Goal: Information Seeking & Learning: Learn about a topic

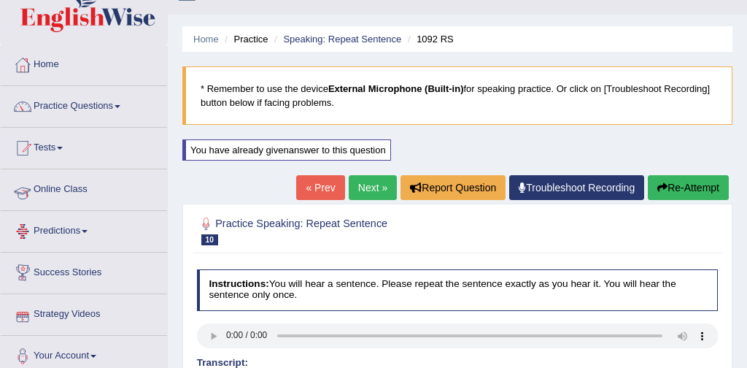
scroll to position [22, 0]
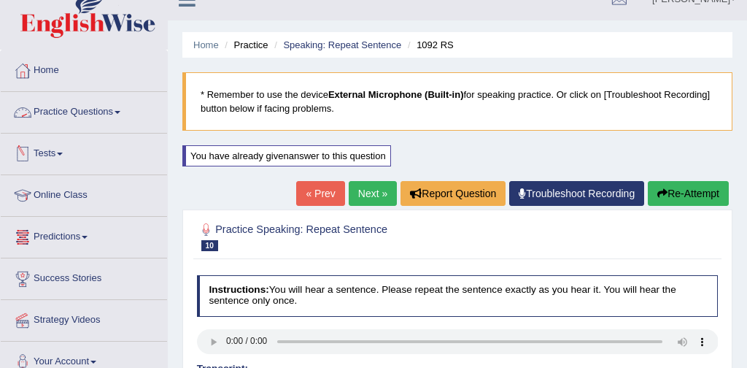
click at [101, 113] on link "Practice Questions" at bounding box center [84, 110] width 166 height 36
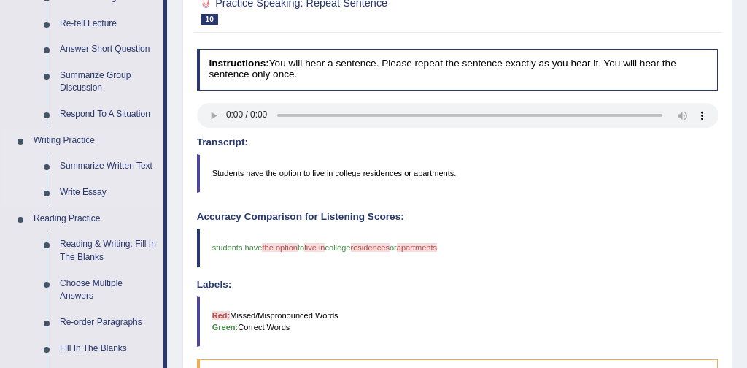
scroll to position [248, 0]
click at [135, 244] on link "Reading & Writing: Fill In The Blanks" at bounding box center [108, 250] width 110 height 39
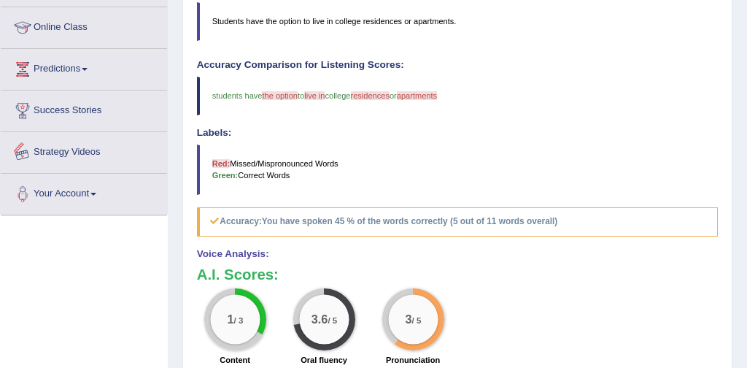
scroll to position [488, 0]
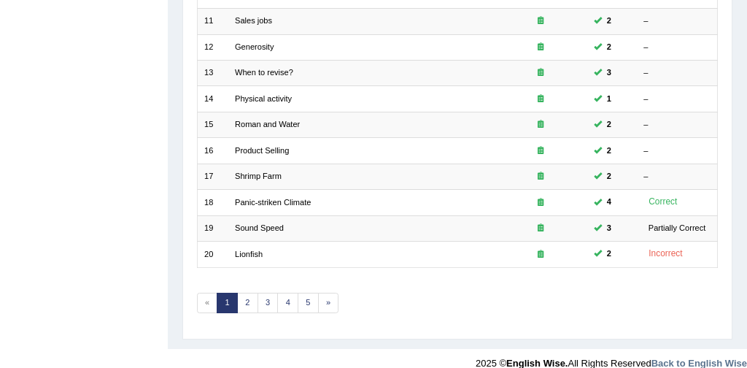
scroll to position [473, 0]
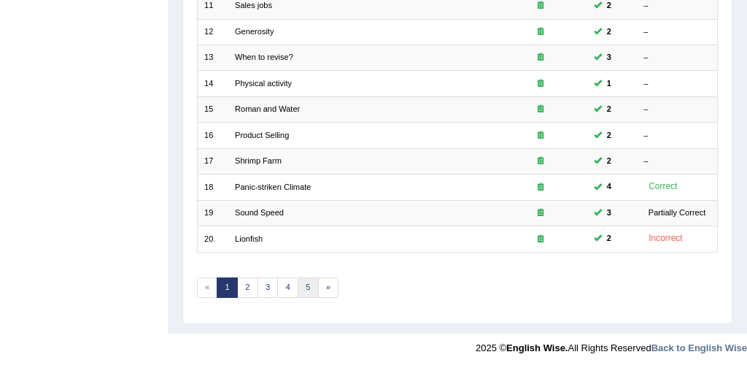
click at [308, 283] on link "5" at bounding box center [308, 287] width 21 height 20
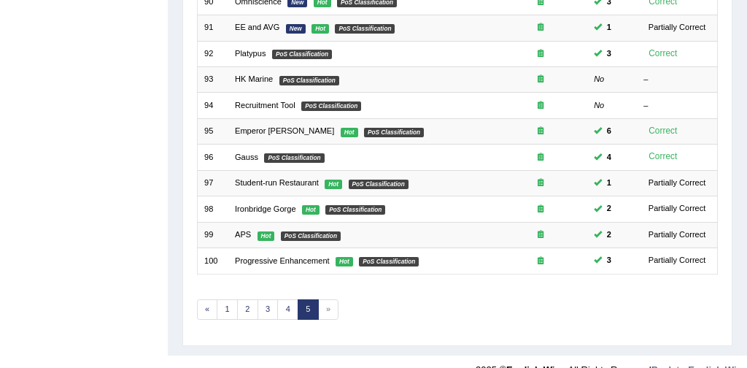
scroll to position [467, 0]
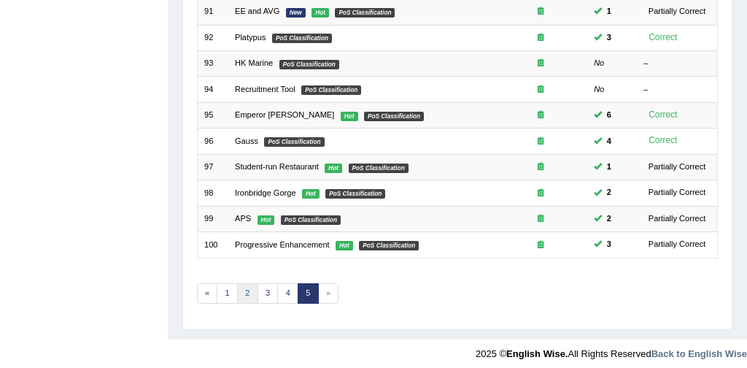
click at [248, 292] on link "2" at bounding box center [247, 293] width 21 height 20
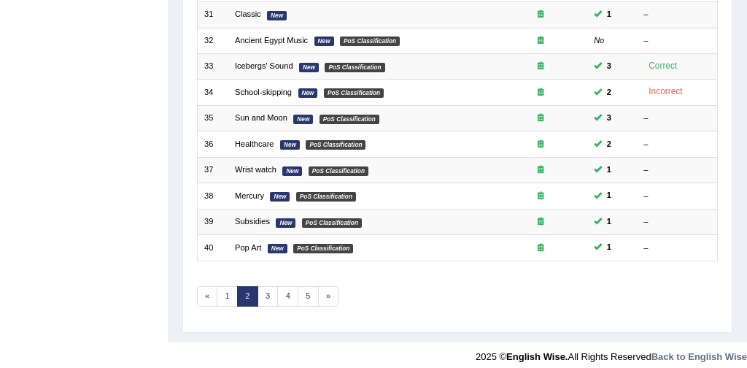
scroll to position [465, 0]
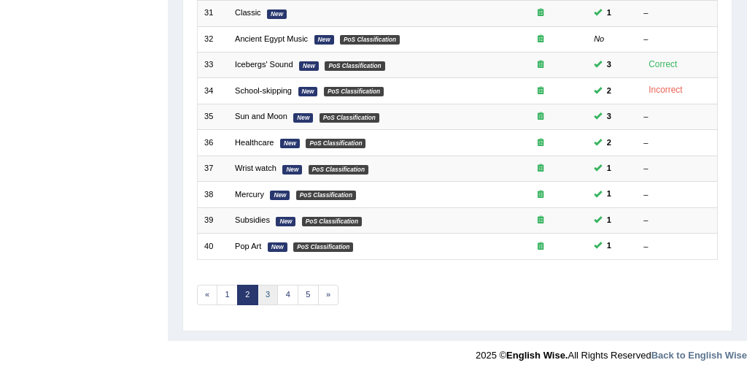
click at [268, 292] on link "3" at bounding box center [267, 294] width 21 height 20
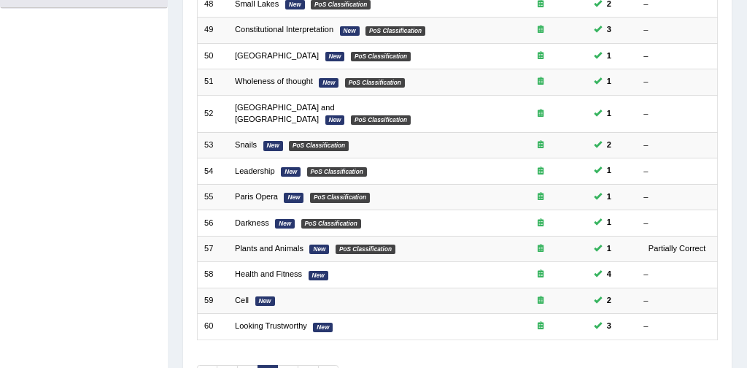
scroll to position [473, 0]
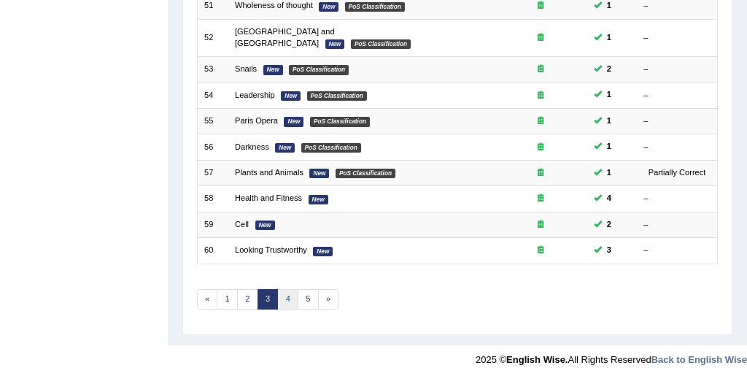
click at [289, 289] on link "4" at bounding box center [287, 299] width 21 height 20
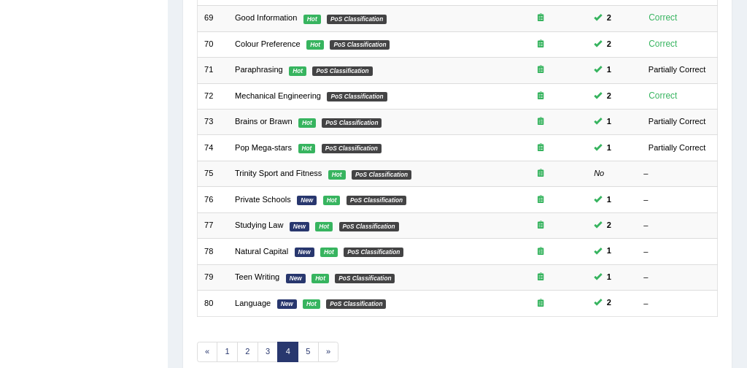
scroll to position [405, 0]
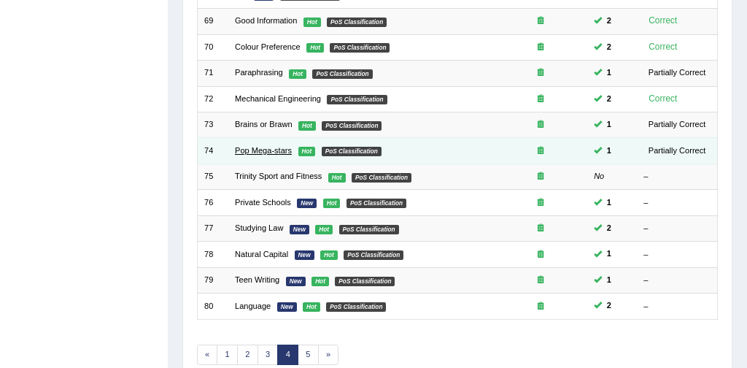
click at [271, 151] on link "Pop Mega-stars" at bounding box center [263, 150] width 57 height 9
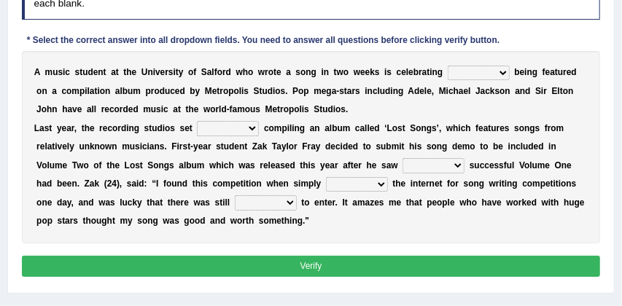
scroll to position [258, 0]
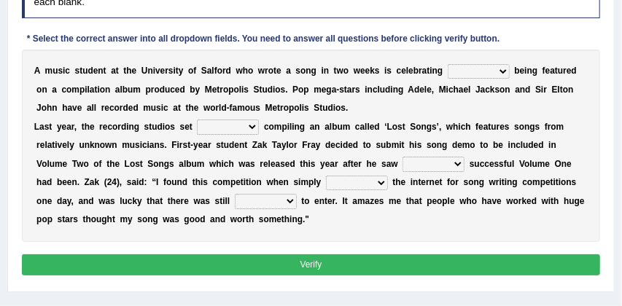
click at [506, 71] on select "wherever after rather further" at bounding box center [479, 71] width 62 height 15
select select "after"
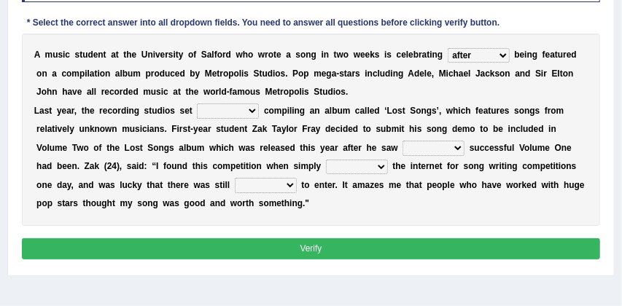
scroll to position [276, 0]
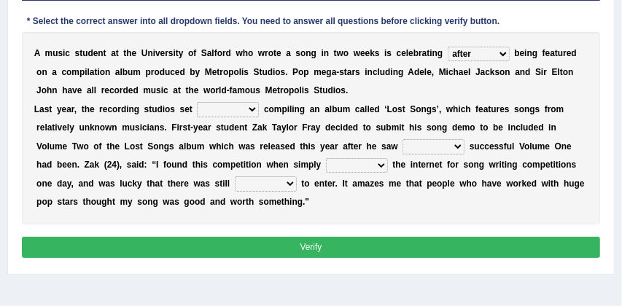
click at [255, 108] on select "them about with them" at bounding box center [228, 109] width 62 height 15
select select "them"
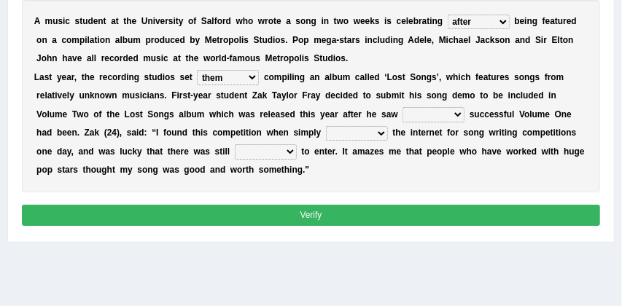
scroll to position [309, 0]
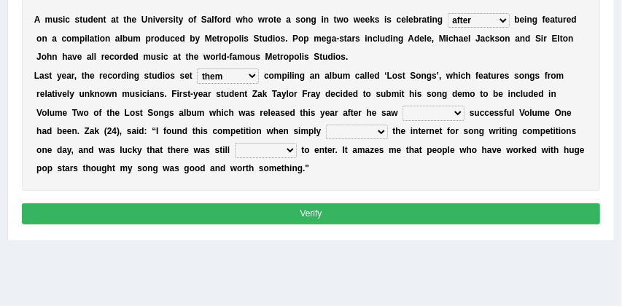
click at [459, 111] on select "when how then their" at bounding box center [434, 113] width 62 height 15
select select "then"
click at [381, 131] on select "searching thinking bringing taking" at bounding box center [357, 132] width 62 height 15
select select "searching"
click at [293, 150] on select "fine time grind dine" at bounding box center [266, 150] width 62 height 15
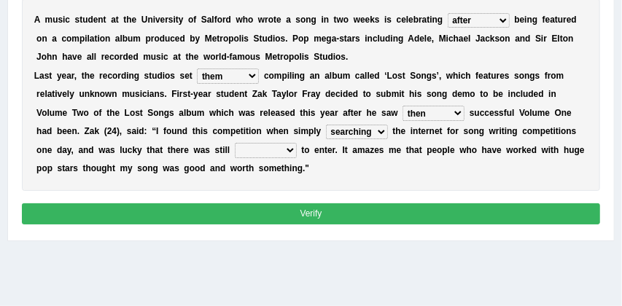
select select "time"
click at [281, 215] on button "Verify" at bounding box center [311, 213] width 579 height 21
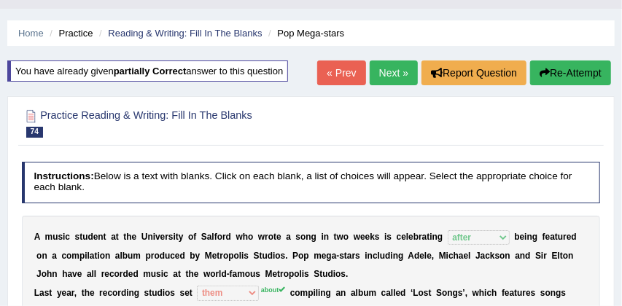
scroll to position [30, 0]
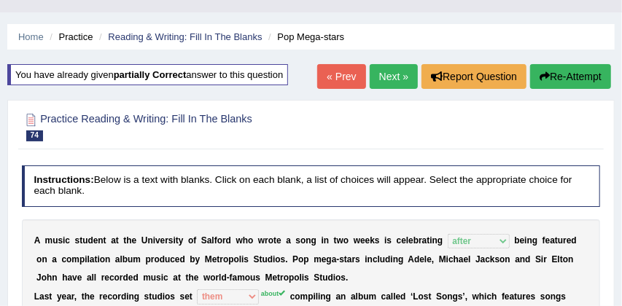
click at [566, 76] on button "Re-Attempt" at bounding box center [570, 76] width 81 height 25
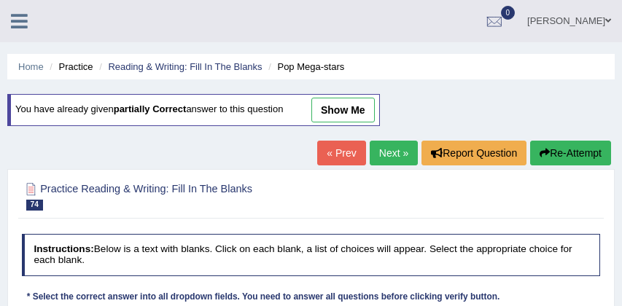
scroll to position [160, 0]
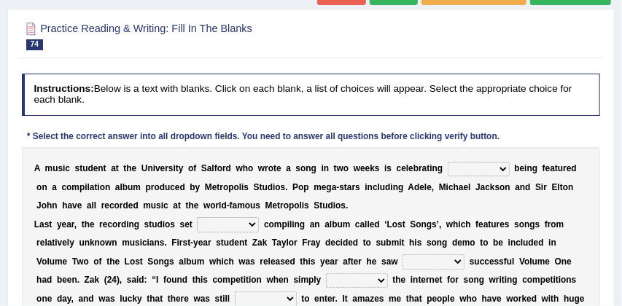
click at [504, 166] on select "wherever after rather further" at bounding box center [479, 169] width 62 height 15
select select "after"
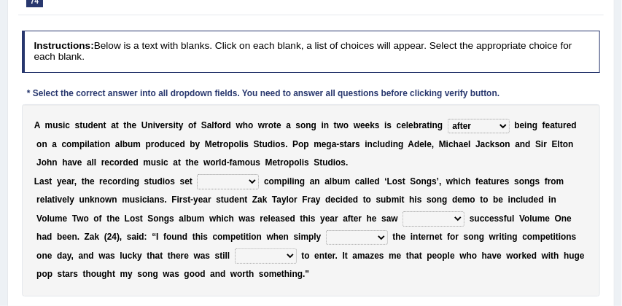
click at [252, 181] on select "them about with them" at bounding box center [228, 181] width 62 height 15
select select "about"
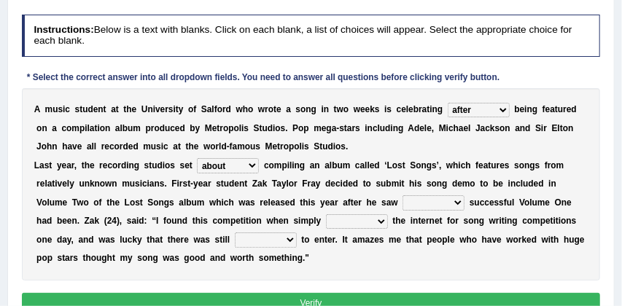
scroll to position [222, 0]
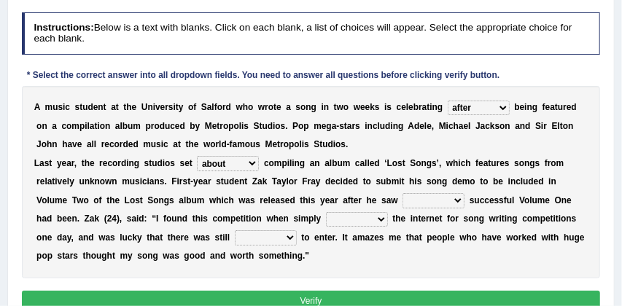
click at [458, 199] on select "when how then their" at bounding box center [434, 200] width 62 height 15
select select "how"
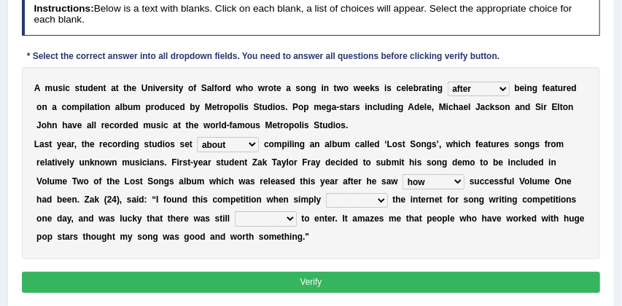
scroll to position [243, 0]
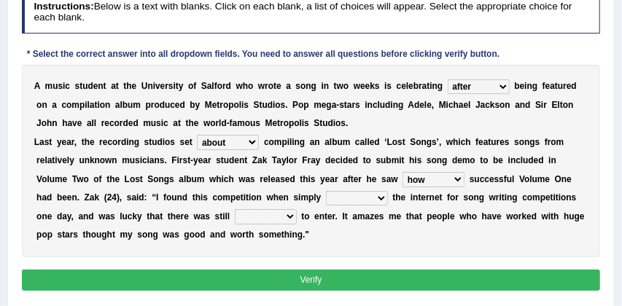
click at [380, 201] on select "searching thinking bringing taking" at bounding box center [357, 198] width 62 height 15
select select "searching"
click at [292, 219] on select "fine time grind dine" at bounding box center [266, 216] width 62 height 15
select select "time"
click at [325, 279] on button "Verify" at bounding box center [311, 280] width 579 height 21
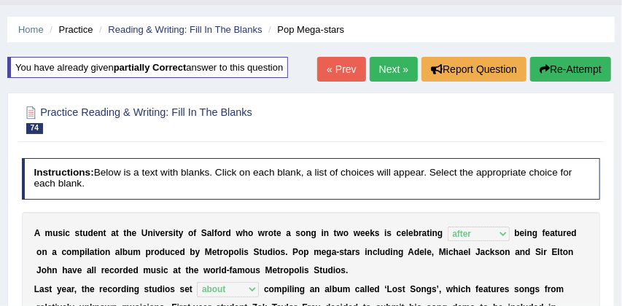
scroll to position [36, 0]
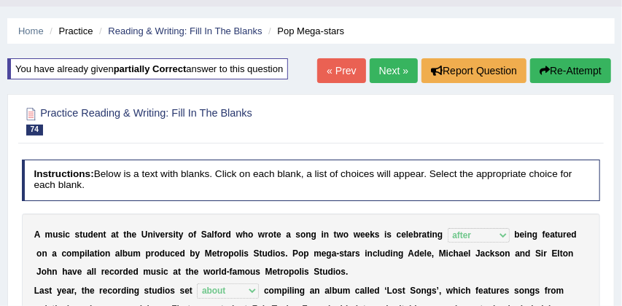
click at [389, 69] on link "Next »" at bounding box center [394, 70] width 48 height 25
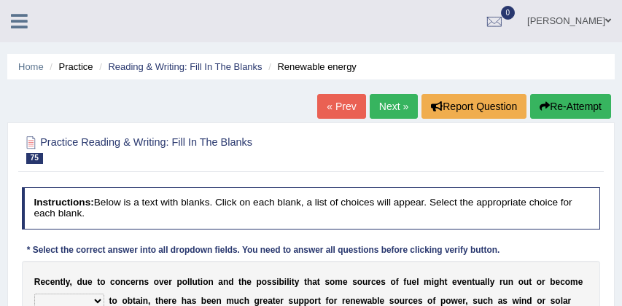
scroll to position [106, 0]
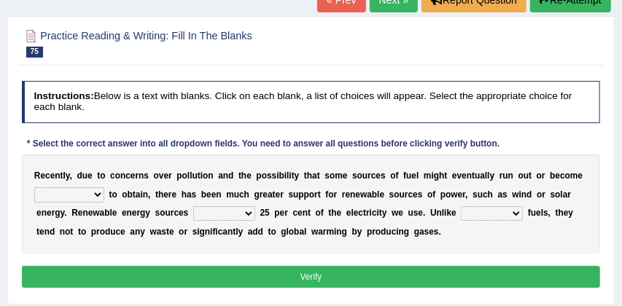
click at [97, 195] on select "uneconomic envisaged reluctant greater" at bounding box center [69, 194] width 70 height 15
select select "greater"
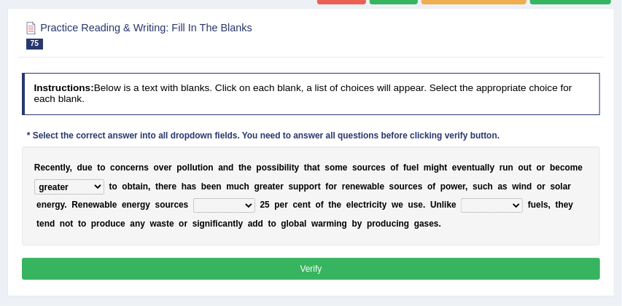
scroll to position [115, 0]
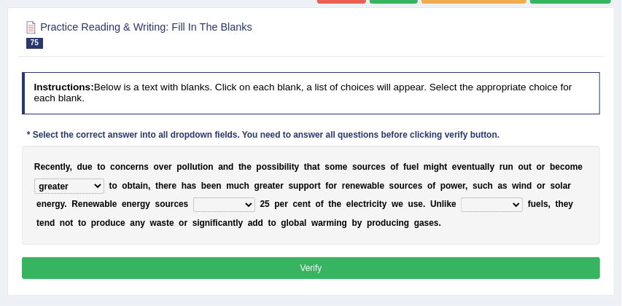
click at [249, 203] on select "retrode rode provide divide" at bounding box center [224, 205] width 62 height 15
click at [251, 204] on select "retrode rode provide divide" at bounding box center [224, 205] width 62 height 15
select select "rode"
click at [521, 203] on select "real raw royal fossil" at bounding box center [492, 205] width 62 height 15
select select "fossil"
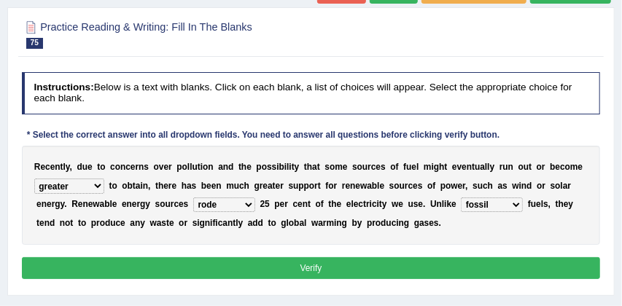
click at [440, 263] on button "Verify" at bounding box center [311, 267] width 579 height 21
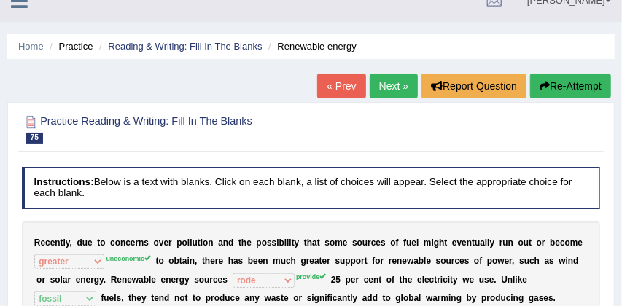
scroll to position [5, 0]
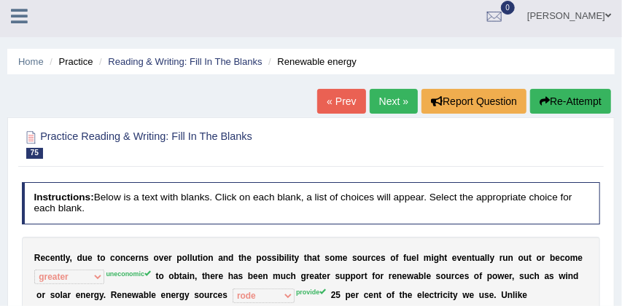
click at [567, 104] on button "Re-Attempt" at bounding box center [570, 101] width 81 height 25
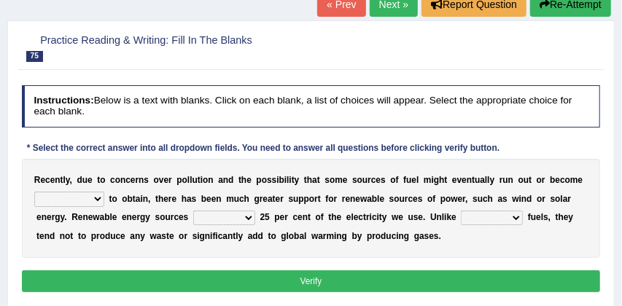
scroll to position [152, 0]
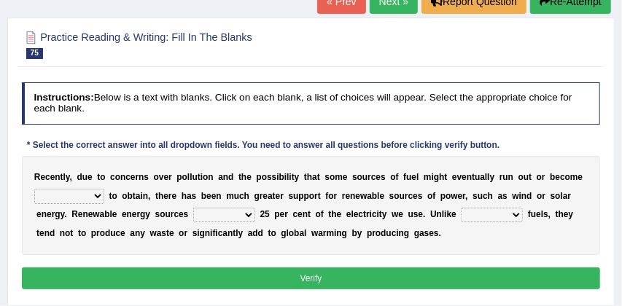
click at [96, 195] on select "uneconomic envisaged reluctant greater" at bounding box center [69, 196] width 70 height 15
select select "uneconomic"
click at [252, 216] on select "retrode rode provide divide" at bounding box center [224, 215] width 62 height 15
select select "provide"
click at [520, 212] on select "real raw royal fossil" at bounding box center [492, 215] width 62 height 15
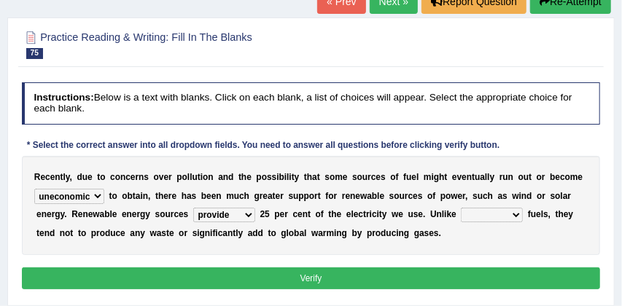
select select "fossil"
click at [449, 276] on button "Verify" at bounding box center [311, 278] width 579 height 21
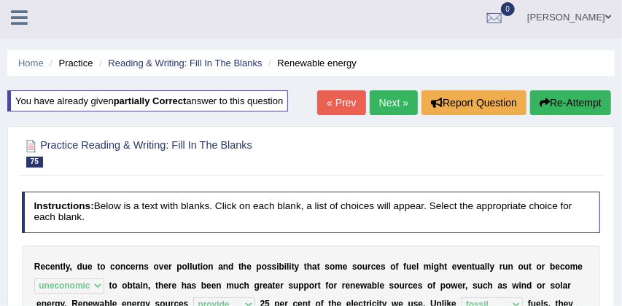
scroll to position [0, 0]
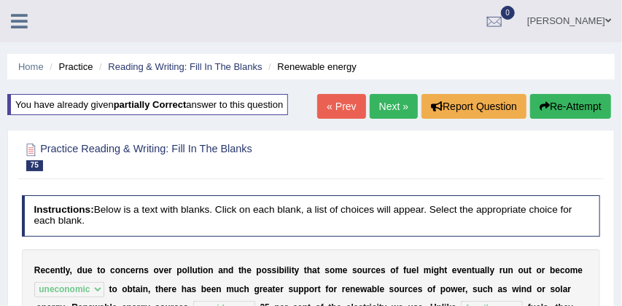
click at [386, 109] on link "Next »" at bounding box center [394, 106] width 48 height 25
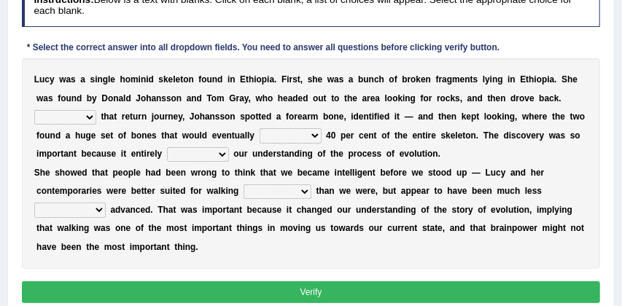
scroll to position [203, 0]
click at [88, 117] on select "During Wherever However Therefore" at bounding box center [65, 117] width 62 height 15
select select "During"
click at [315, 135] on select "grateful swept represent produce" at bounding box center [291, 135] width 62 height 15
select select "represent"
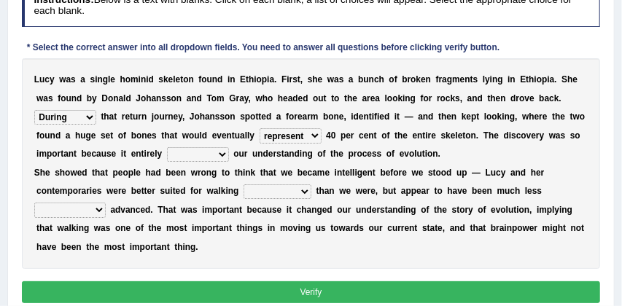
click at [313, 136] on select "grateful swept represent produce" at bounding box center [291, 135] width 62 height 15
click at [225, 153] on select "reset handset upset setup" at bounding box center [198, 154] width 62 height 15
select select "setup"
click at [307, 191] on select "right write handwritten upright" at bounding box center [278, 192] width 68 height 15
click at [97, 210] on select "entitled selected intellectually actually" at bounding box center [69, 210] width 71 height 15
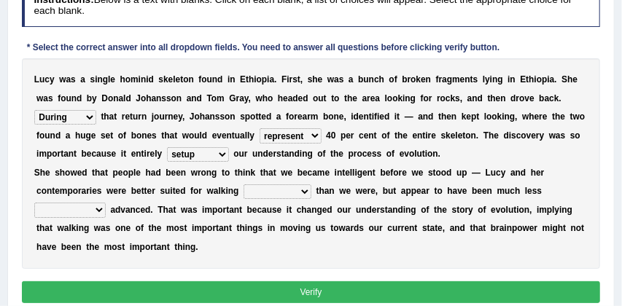
select select "actually"
click at [306, 191] on select "right write handwritten upright" at bounding box center [278, 192] width 68 height 15
select select "right"
click at [295, 295] on button "Verify" at bounding box center [311, 292] width 579 height 21
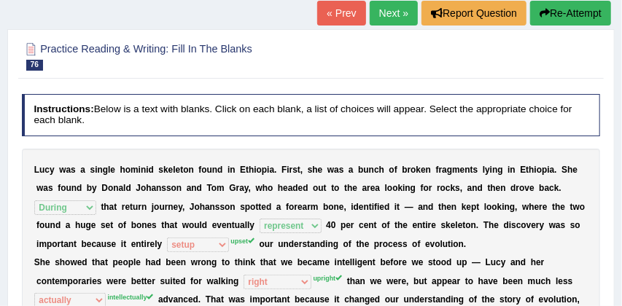
scroll to position [90, 0]
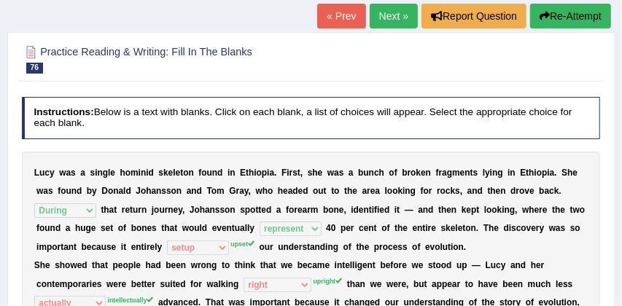
click at [570, 16] on button "Re-Attempt" at bounding box center [570, 16] width 81 height 25
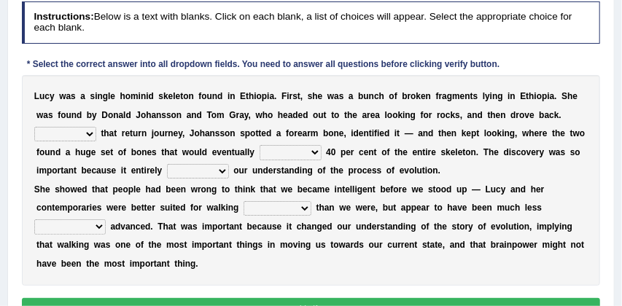
scroll to position [233, 0]
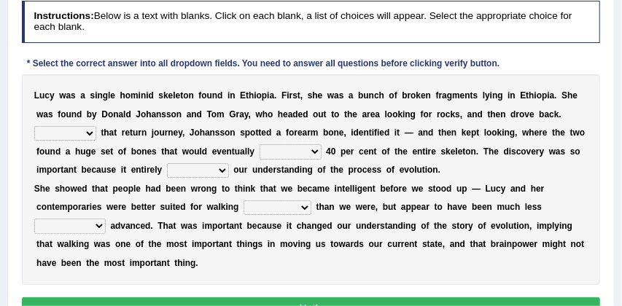
click at [91, 136] on select "During Wherever However Therefore" at bounding box center [65, 133] width 62 height 15
select select "During"
click at [317, 152] on select "grateful swept represent produce" at bounding box center [291, 151] width 62 height 15
select select "produce"
click at [225, 169] on select "reset handset upset setup" at bounding box center [198, 170] width 62 height 15
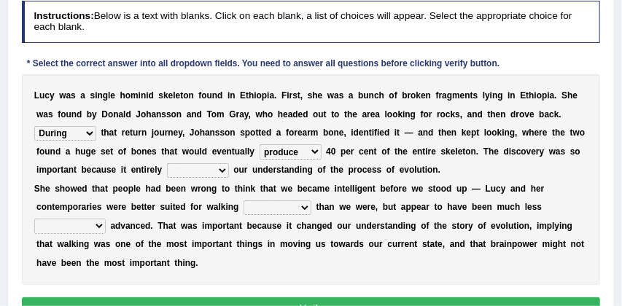
select select "upset"
click at [309, 208] on select "right write handwritten upright" at bounding box center [278, 208] width 68 height 15
select select "upright"
click at [96, 226] on select "entitled selected intellectually actually" at bounding box center [69, 226] width 71 height 15
select select "actually"
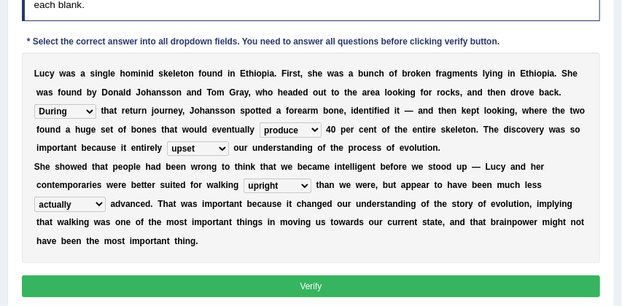
click at [254, 286] on button "Verify" at bounding box center [311, 286] width 579 height 21
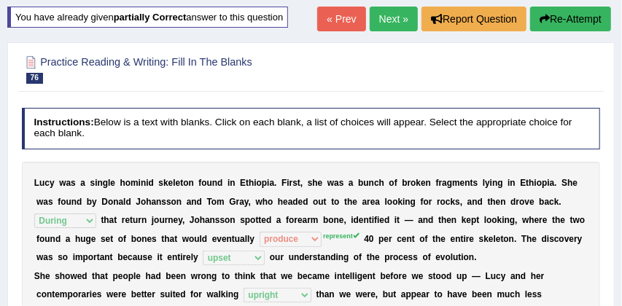
scroll to position [63, 0]
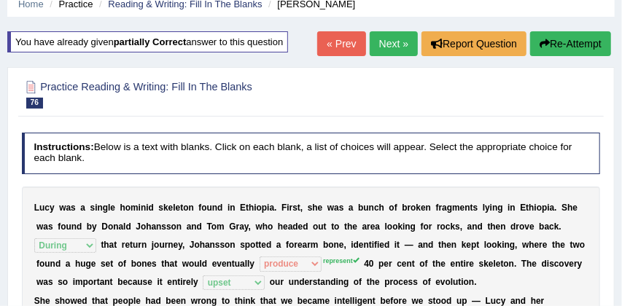
click at [581, 40] on button "Re-Attempt" at bounding box center [570, 43] width 81 height 25
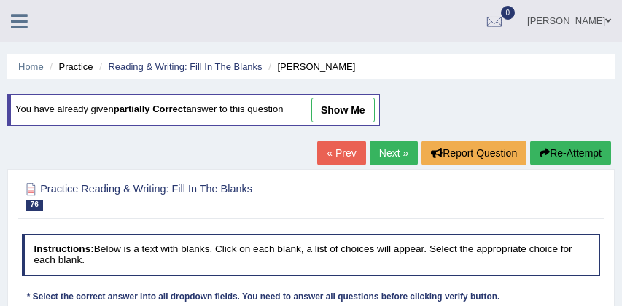
scroll to position [305, 0]
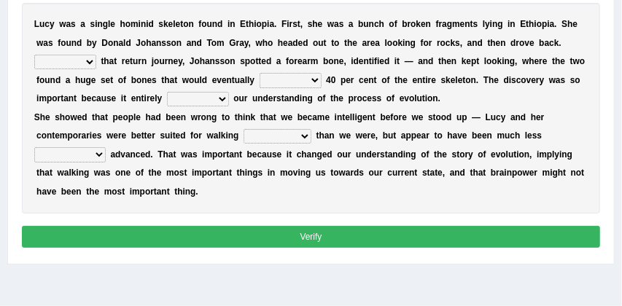
click at [64, 59] on select "During Wherever However Therefore" at bounding box center [65, 62] width 62 height 15
select select "During"
click at [317, 77] on select "grateful swept represent produce" at bounding box center [291, 80] width 62 height 15
select select "represent"
click at [226, 97] on select "reset handset upset setup" at bounding box center [198, 99] width 62 height 15
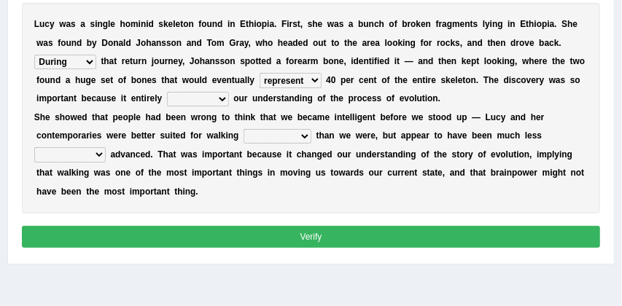
select select "upset"
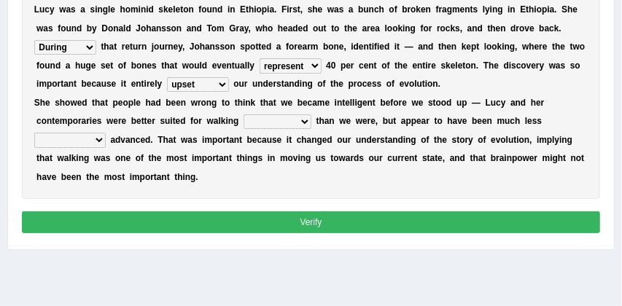
scroll to position [321, 0]
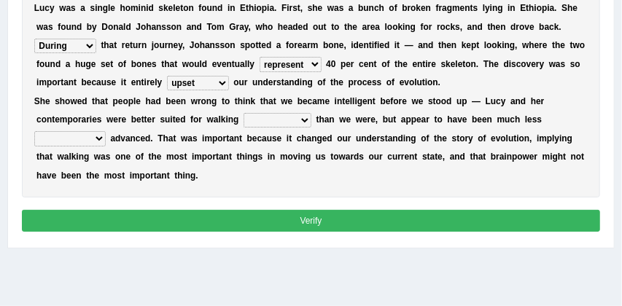
click at [306, 120] on select "right write handwritten upright" at bounding box center [278, 120] width 68 height 15
select select "upright"
click at [98, 138] on select "entitled selected intellectually actually" at bounding box center [69, 138] width 71 height 15
select select "intellectually"
click at [290, 219] on button "Verify" at bounding box center [311, 220] width 579 height 21
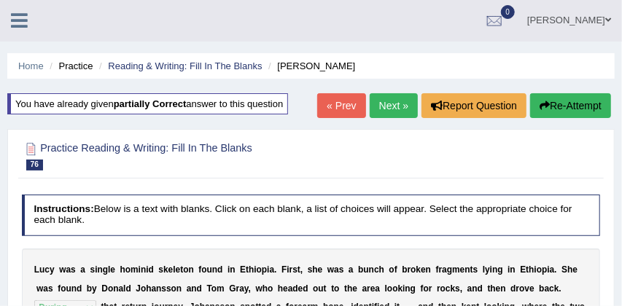
scroll to position [0, 0]
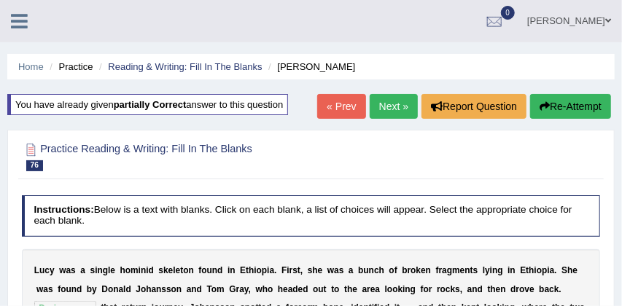
click at [389, 104] on link "Next »" at bounding box center [394, 106] width 48 height 25
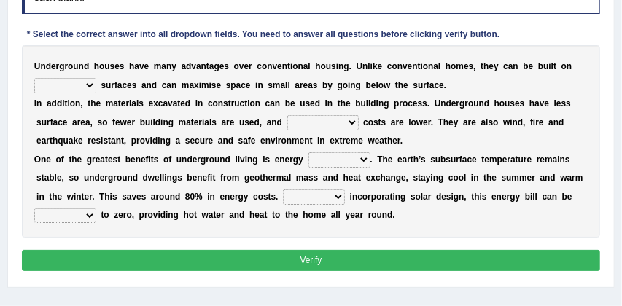
scroll to position [217, 0]
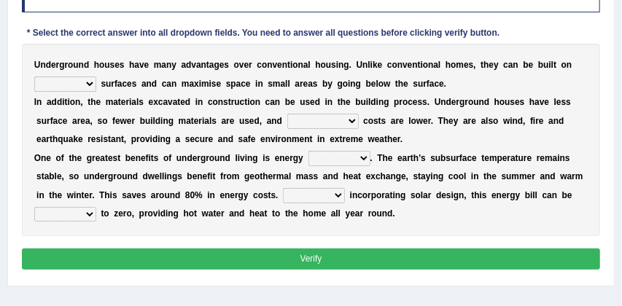
click at [88, 83] on select "slope steep swept stumped" at bounding box center [65, 84] width 62 height 15
select select "stumped"
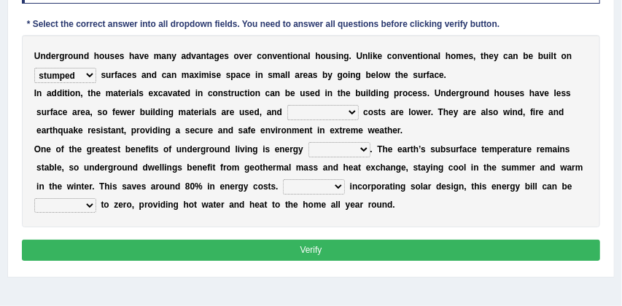
scroll to position [227, 0]
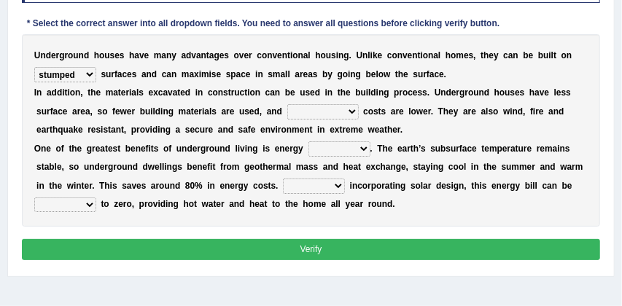
click at [352, 110] on select "training forming maintenance rough" at bounding box center [322, 111] width 71 height 15
select select "maintenance"
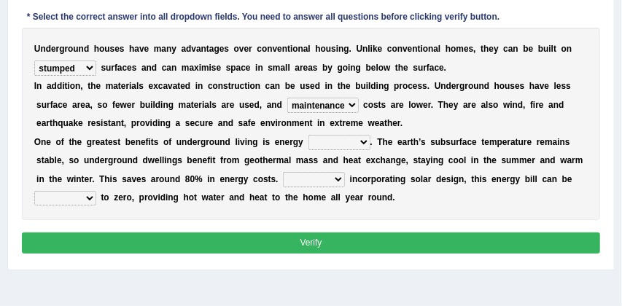
scroll to position [233, 0]
click at [363, 141] on select "efficiency reluctant adhesive supreme" at bounding box center [339, 142] width 62 height 15
click at [337, 181] on select "When In By With" at bounding box center [314, 179] width 62 height 15
select select "With"
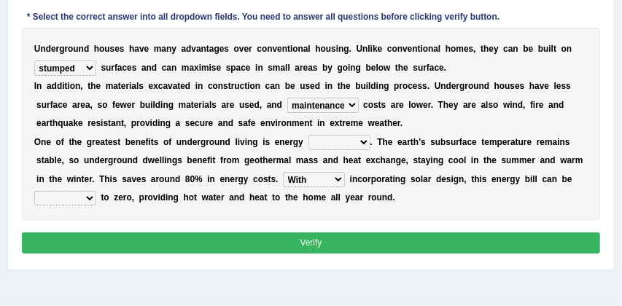
click at [90, 198] on select "increased reduced happened instanced" at bounding box center [65, 198] width 62 height 15
select select "reduced"
click at [363, 142] on select "efficiency reluctant adhesive supreme" at bounding box center [339, 142] width 62 height 15
select select "efficiency"
click at [340, 243] on button "Verify" at bounding box center [311, 243] width 579 height 21
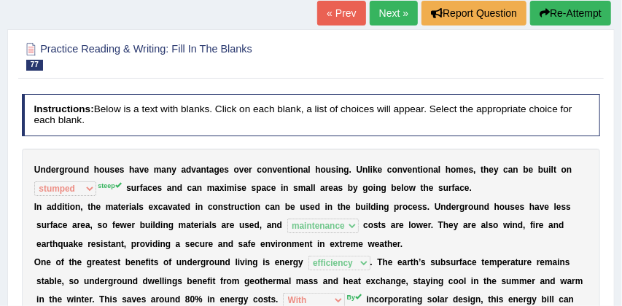
scroll to position [65, 0]
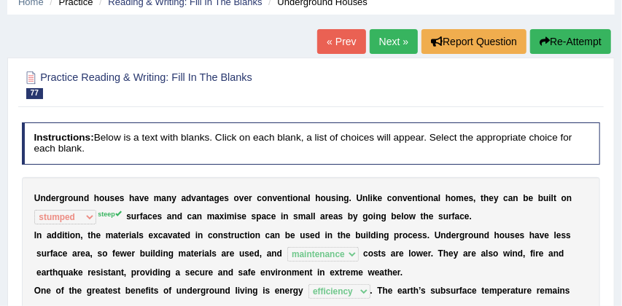
click at [576, 37] on button "Re-Attempt" at bounding box center [570, 41] width 81 height 25
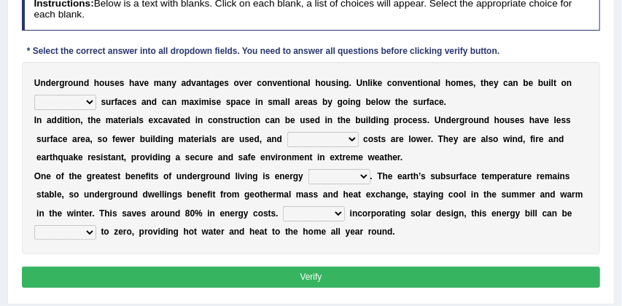
scroll to position [246, 0]
click at [92, 101] on select "slope steep swept stumped" at bounding box center [65, 102] width 62 height 15
select select "steep"
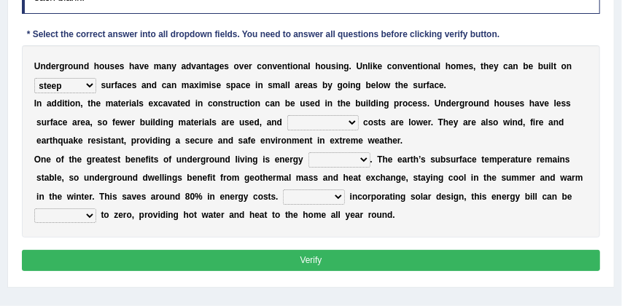
scroll to position [263, 0]
click at [354, 123] on select "training forming maintenance rough" at bounding box center [322, 122] width 71 height 15
select select "maintenance"
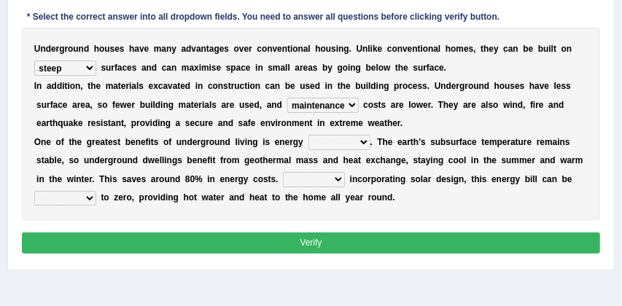
scroll to position [282, 0]
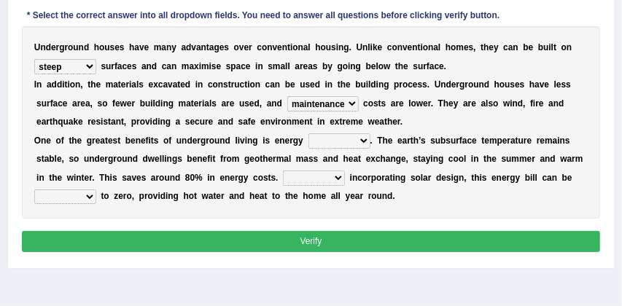
click at [360, 141] on select "efficiency reluctant adhesive supreme" at bounding box center [339, 140] width 62 height 15
select select "efficiency"
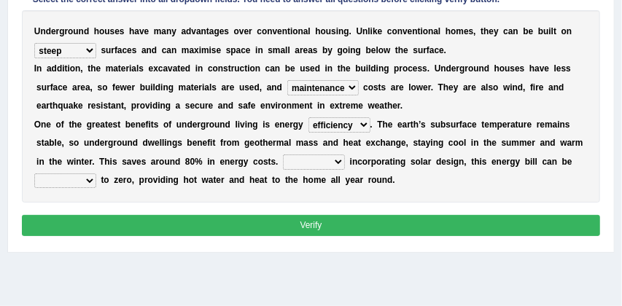
scroll to position [303, 0]
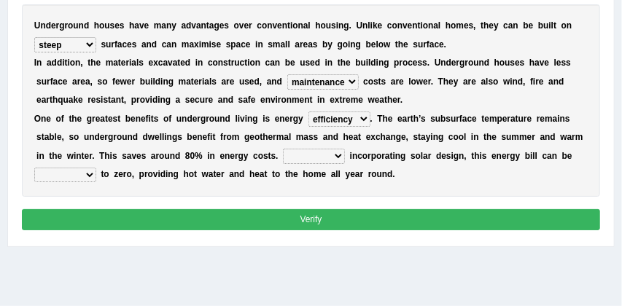
click at [339, 156] on select "When In By With" at bounding box center [314, 156] width 62 height 15
select select "By"
click at [88, 178] on select "increased reduced happened instanced" at bounding box center [65, 175] width 62 height 15
select select "reduced"
click at [234, 218] on button "Verify" at bounding box center [311, 219] width 579 height 21
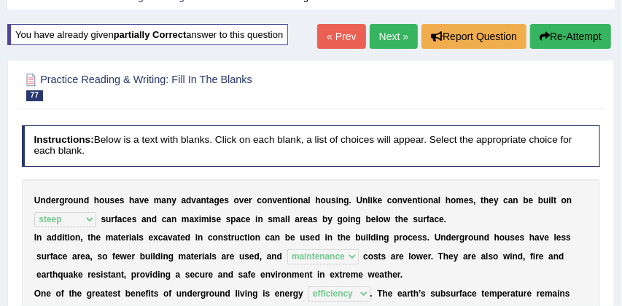
scroll to position [60, 0]
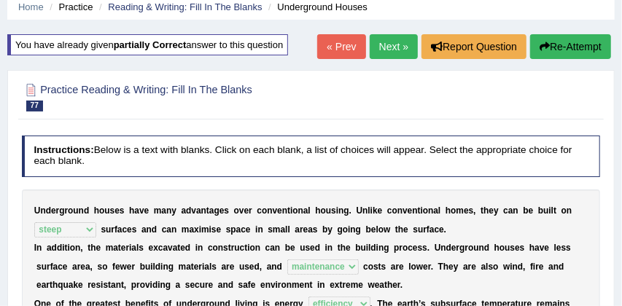
click at [387, 46] on link "Next »" at bounding box center [394, 46] width 48 height 25
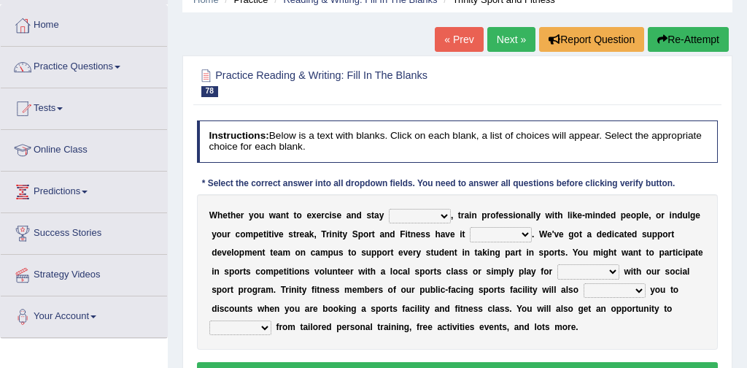
scroll to position [15, 0]
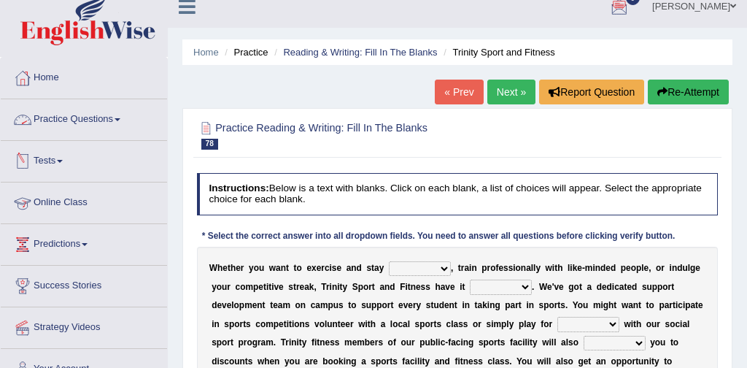
click at [77, 120] on link "Practice Questions" at bounding box center [84, 117] width 166 height 36
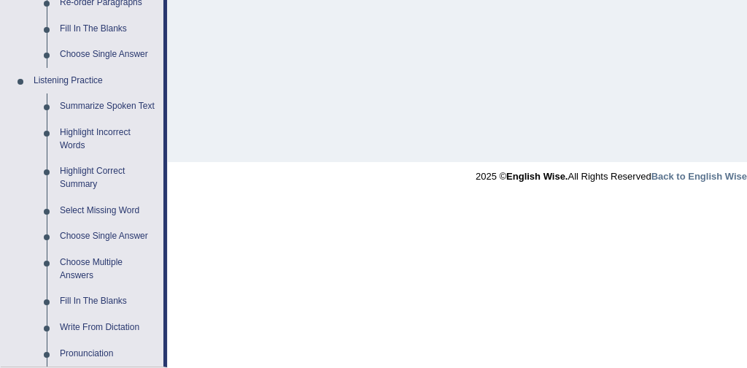
scroll to position [569, 0]
click at [129, 108] on link "Summarize Spoken Text" at bounding box center [108, 105] width 110 height 26
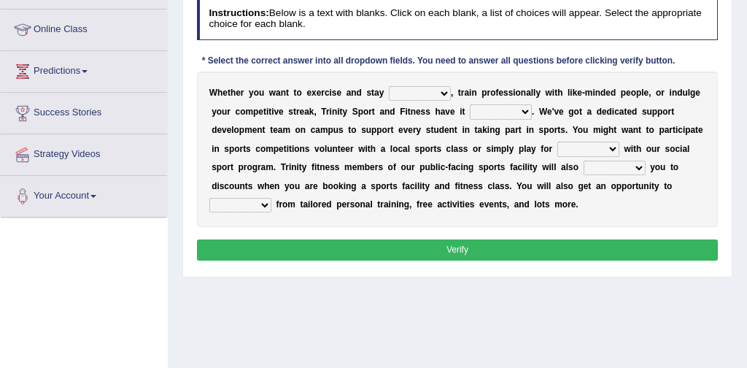
scroll to position [265, 0]
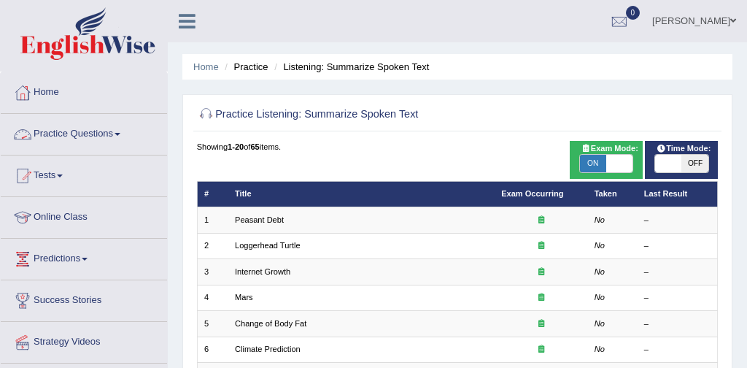
click at [106, 135] on link "Practice Questions" at bounding box center [84, 132] width 166 height 36
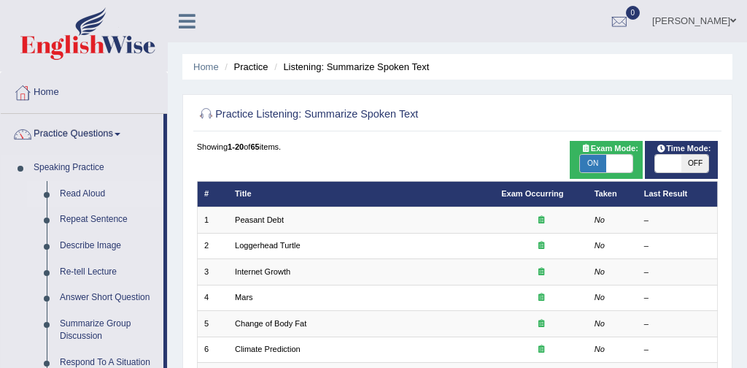
click at [102, 195] on link "Read Aloud" at bounding box center [108, 194] width 110 height 26
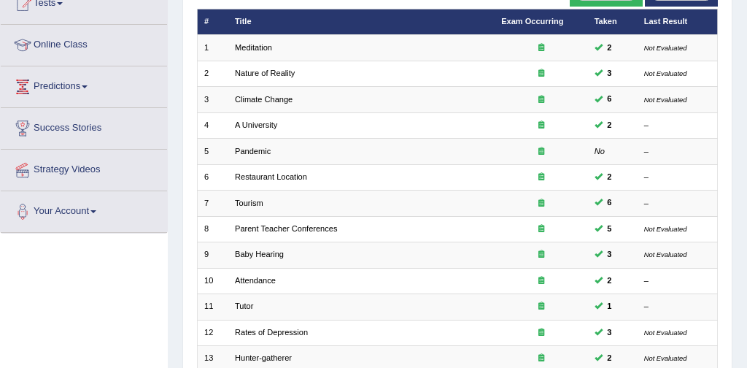
scroll to position [169, 0]
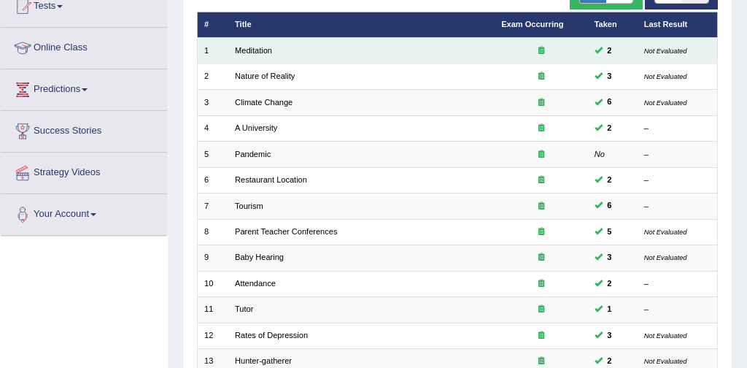
click at [267, 58] on td "Meditation" at bounding box center [361, 51] width 266 height 26
click at [261, 53] on link "Meditation" at bounding box center [253, 50] width 37 height 9
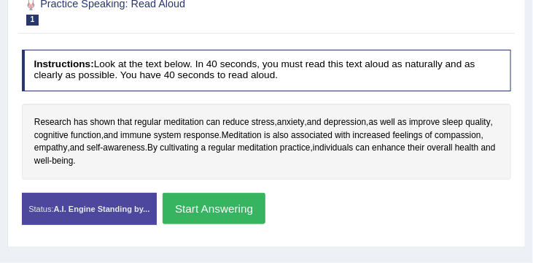
scroll to position [260, 0]
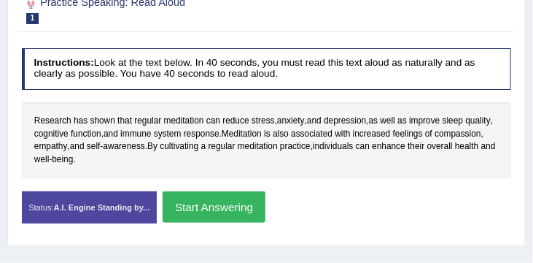
click at [236, 205] on button "Start Answering" at bounding box center [214, 206] width 103 height 31
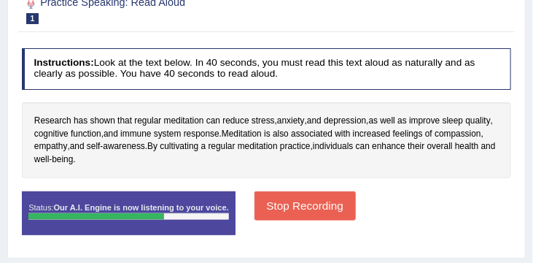
click at [298, 208] on button "Stop Recording" at bounding box center [305, 205] width 101 height 28
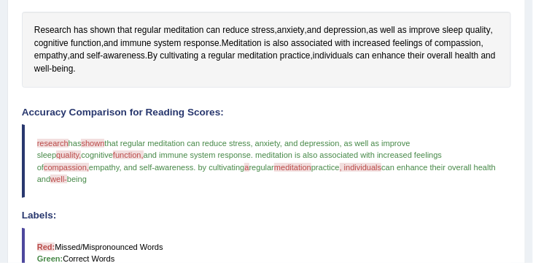
scroll to position [335, 0]
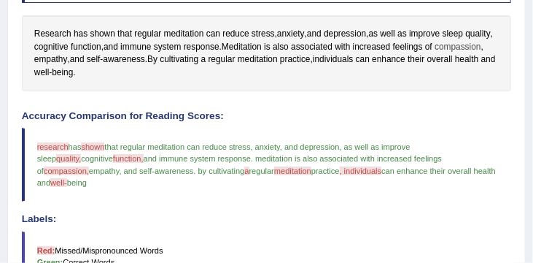
click at [435, 54] on span "compassion" at bounding box center [458, 47] width 46 height 13
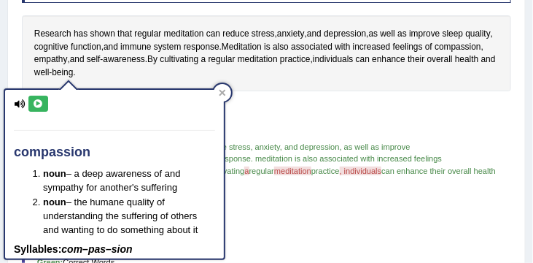
click at [324, 115] on h4 "Accuracy Comparison for Reading Scores:" at bounding box center [267, 116] width 490 height 11
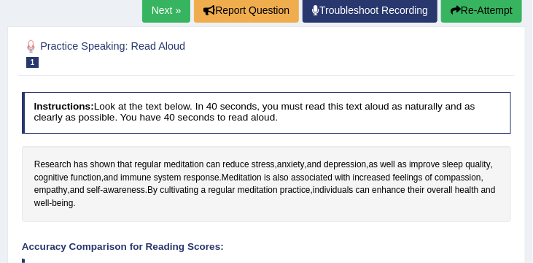
scroll to position [203, 0]
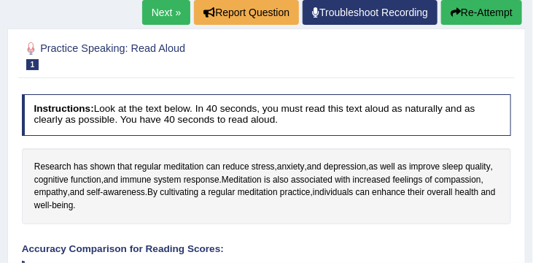
click at [478, 11] on button "Re-Attempt" at bounding box center [481, 12] width 81 height 25
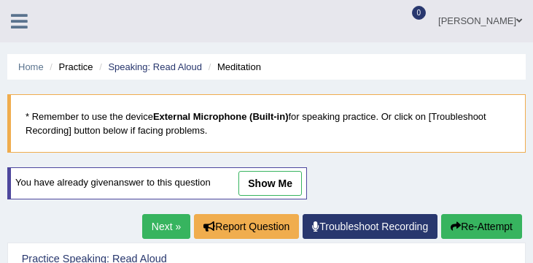
scroll to position [233, 0]
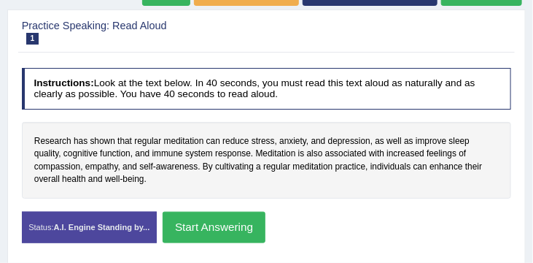
click at [237, 224] on button "Start Answering" at bounding box center [214, 227] width 103 height 31
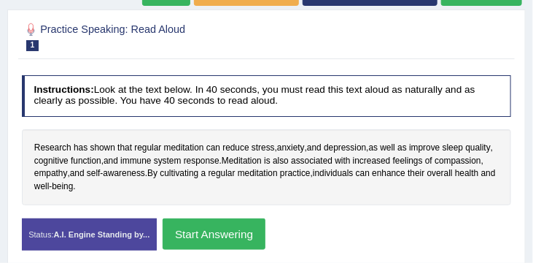
click at [214, 228] on button "Start Answering" at bounding box center [214, 233] width 103 height 31
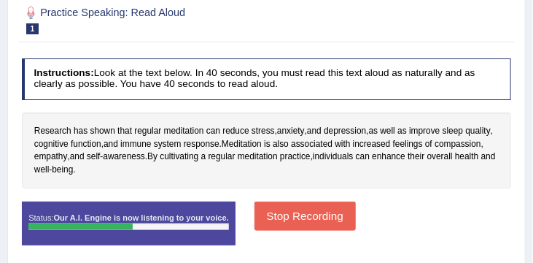
scroll to position [241, 0]
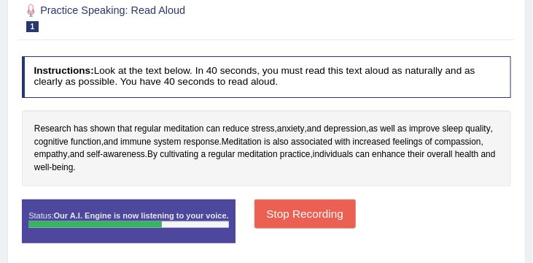
click at [323, 215] on button "Stop Recording" at bounding box center [305, 213] width 101 height 28
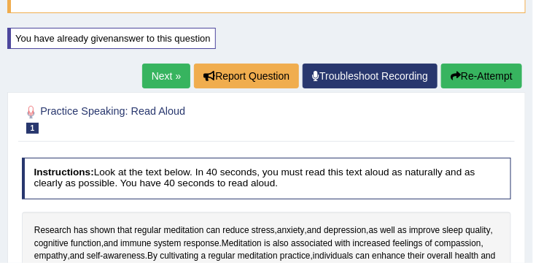
scroll to position [139, 0]
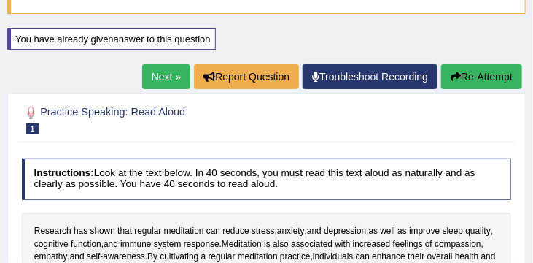
click at [476, 76] on button "Re-Attempt" at bounding box center [481, 76] width 81 height 25
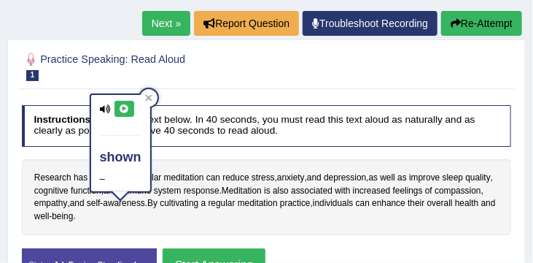
click at [305, 152] on div "Instructions: Look at the text below. In 40 seconds, you must read this text al…" at bounding box center [266, 197] width 496 height 198
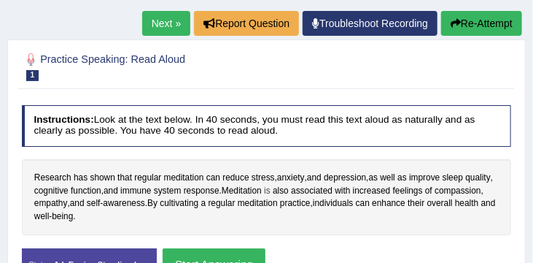
scroll to position [239, 0]
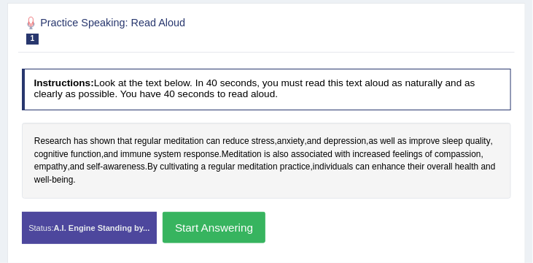
click at [227, 228] on button "Start Answering" at bounding box center [214, 227] width 103 height 31
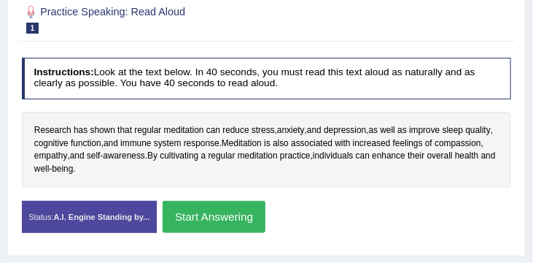
scroll to position [228, 0]
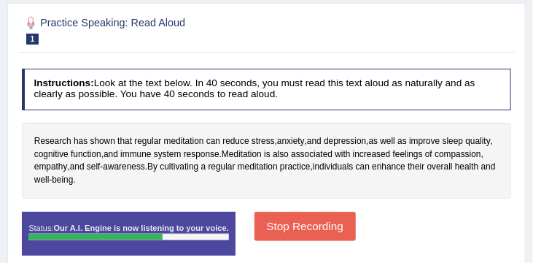
click at [289, 222] on button "Stop Recording" at bounding box center [305, 226] width 101 height 28
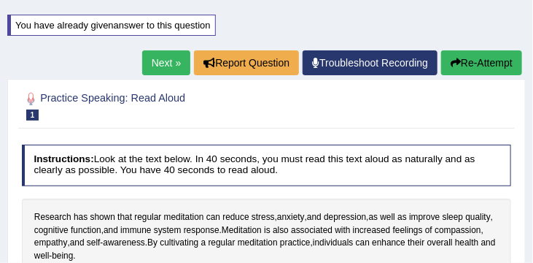
scroll to position [132, 0]
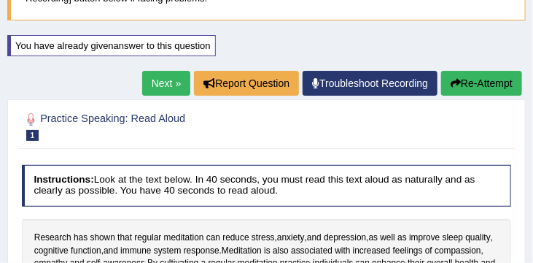
click at [481, 78] on button "Re-Attempt" at bounding box center [481, 83] width 81 height 25
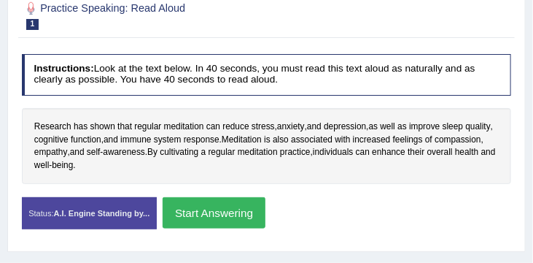
click at [243, 211] on button "Start Answering" at bounding box center [214, 212] width 103 height 31
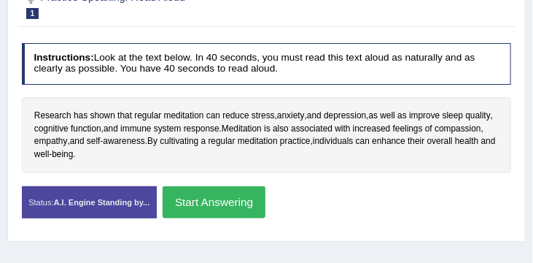
scroll to position [243, 0]
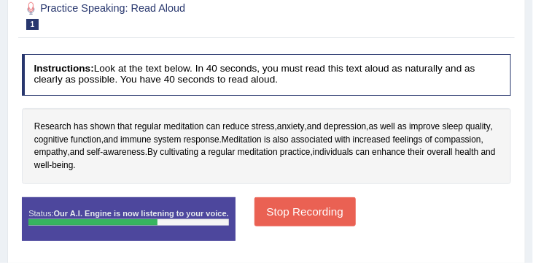
click at [282, 209] on button "Stop Recording" at bounding box center [305, 211] width 101 height 28
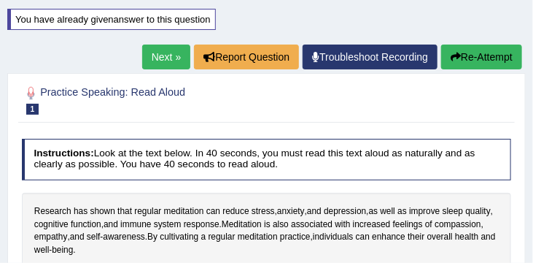
scroll to position [147, 0]
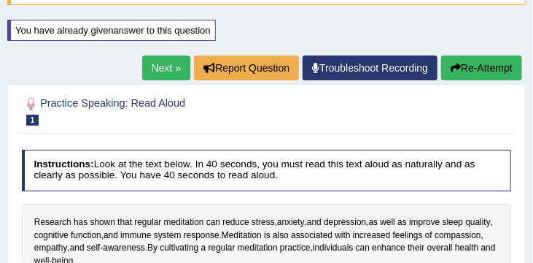
click at [162, 66] on link "Next »" at bounding box center [166, 67] width 48 height 25
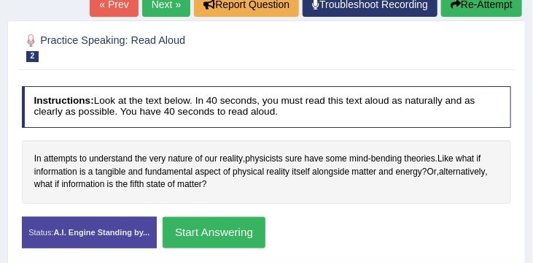
scroll to position [222, 0]
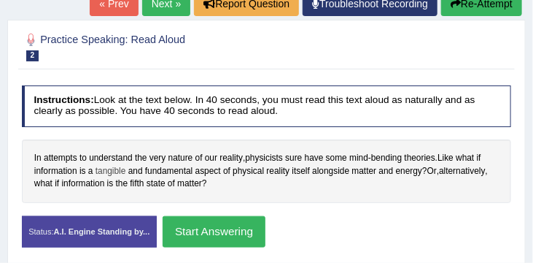
click at [113, 174] on span "tangible" at bounding box center [111, 171] width 31 height 13
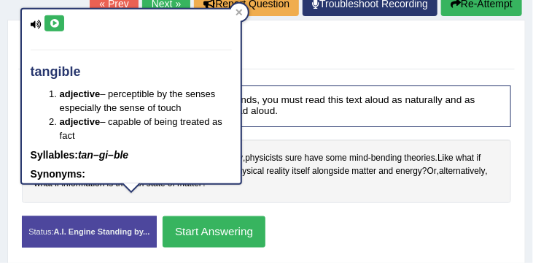
click at [259, 201] on div "In attempts to understand the very nature of our reality , physicists sure have…" at bounding box center [267, 170] width 490 height 63
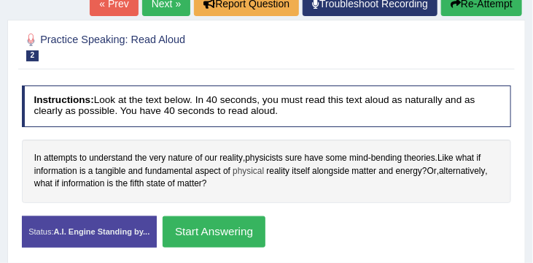
click at [252, 173] on span "physical" at bounding box center [248, 171] width 31 height 13
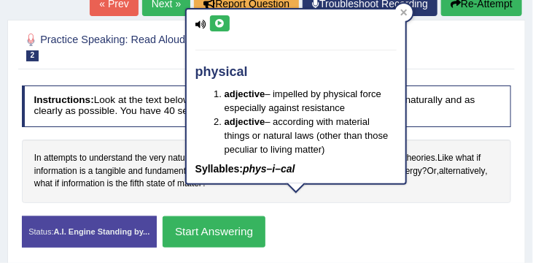
click at [333, 201] on div "In attempts to understand the very nature of our reality , physicists sure have…" at bounding box center [267, 170] width 490 height 63
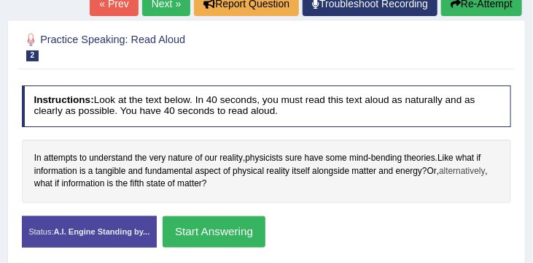
click at [478, 170] on span "alternatively" at bounding box center [462, 171] width 46 height 13
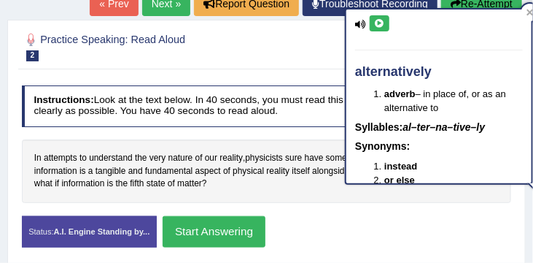
click at [463, 238] on div "Status: A.I. Engine Standing by... Start Answering Stop Recording" at bounding box center [267, 238] width 490 height 44
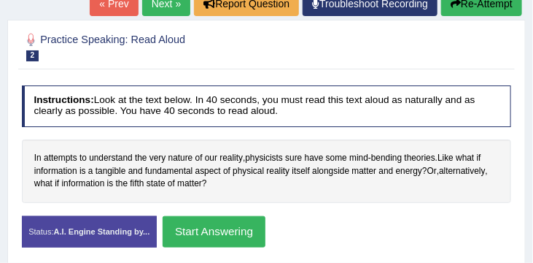
click at [236, 226] on button "Start Answering" at bounding box center [214, 231] width 103 height 31
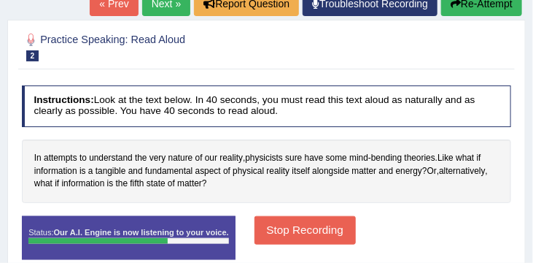
click at [318, 236] on button "Stop Recording" at bounding box center [305, 230] width 101 height 28
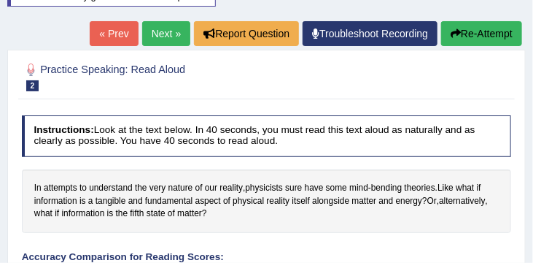
scroll to position [174, 0]
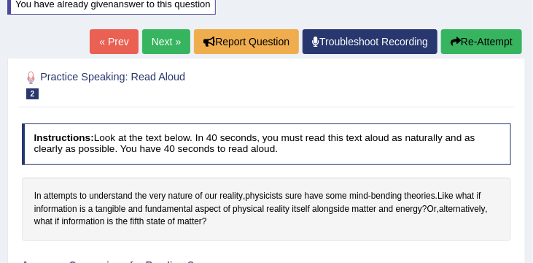
click at [496, 34] on button "Re-Attempt" at bounding box center [481, 41] width 81 height 25
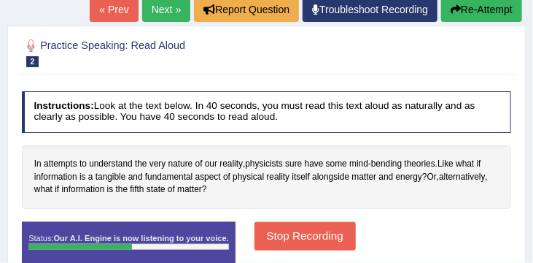
click at [303, 230] on button "Stop Recording" at bounding box center [305, 236] width 101 height 28
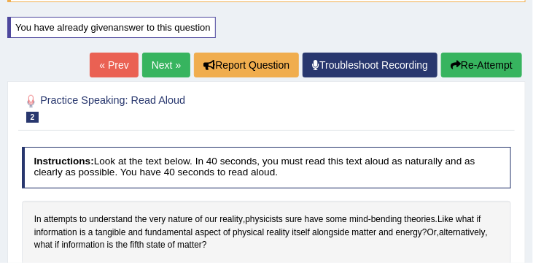
scroll to position [144, 0]
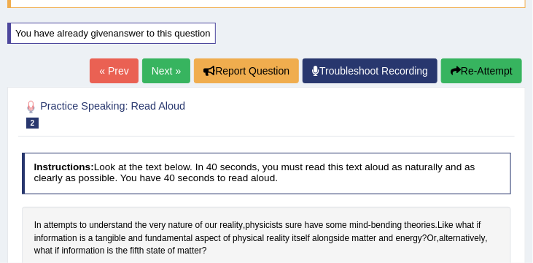
click at [162, 72] on link "Next »" at bounding box center [166, 70] width 48 height 25
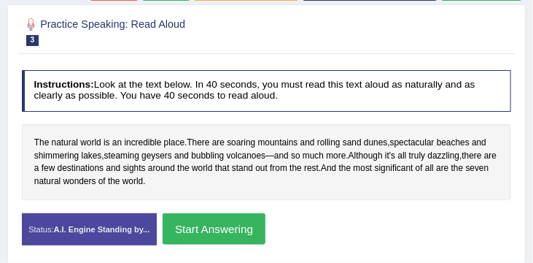
scroll to position [239, 0]
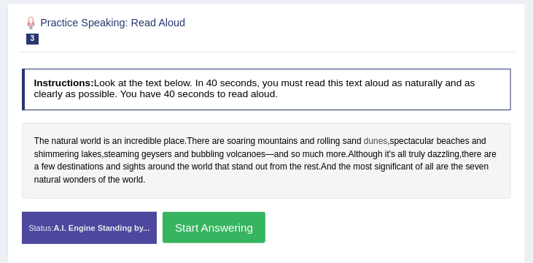
click at [377, 141] on span "dunes" at bounding box center [375, 141] width 23 height 13
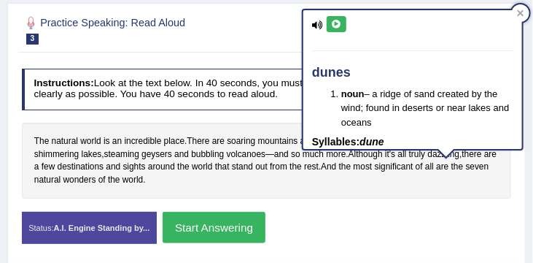
click at [381, 223] on div "Status: A.I. Engine Standing by... Start Answering Stop Recording" at bounding box center [267, 234] width 490 height 44
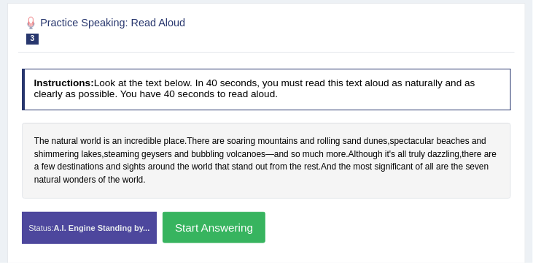
click at [249, 220] on button "Start Answering" at bounding box center [214, 227] width 103 height 31
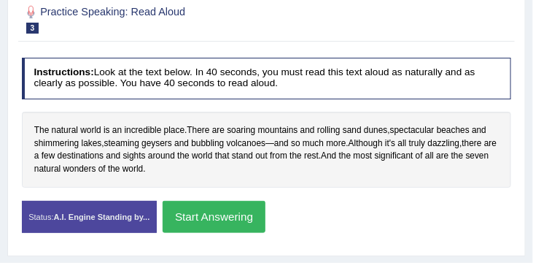
scroll to position [228, 0]
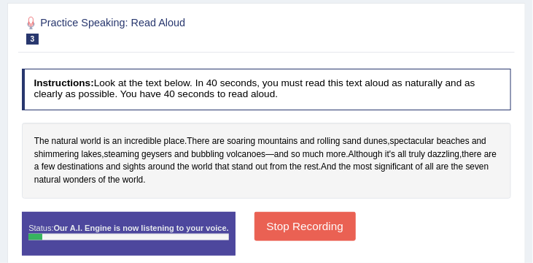
click at [249, 220] on div "Stop Recording" at bounding box center [305, 228] width 114 height 32
click at [302, 217] on button "Stop Recording" at bounding box center [305, 226] width 101 height 28
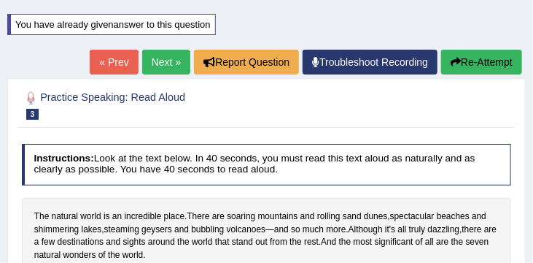
scroll to position [152, 0]
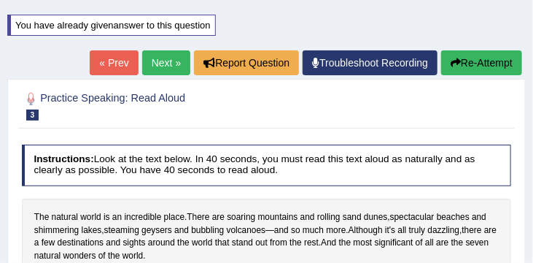
click at [157, 66] on link "Next »" at bounding box center [166, 62] width 48 height 25
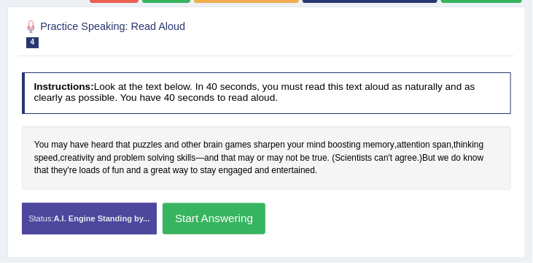
scroll to position [244, 0]
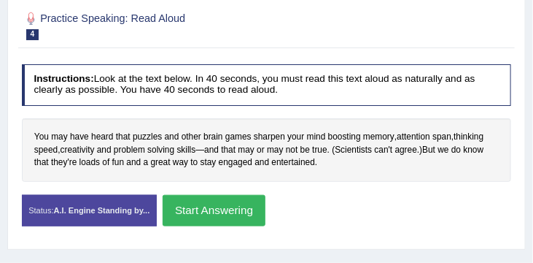
click at [227, 213] on button "Start Answering" at bounding box center [214, 210] width 103 height 31
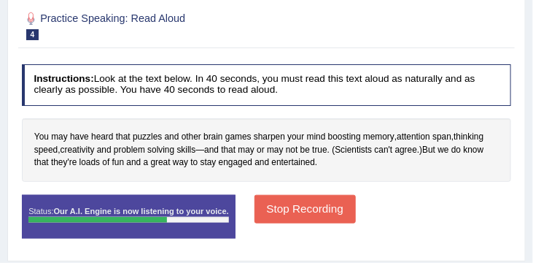
click at [317, 211] on button "Stop Recording" at bounding box center [305, 209] width 101 height 28
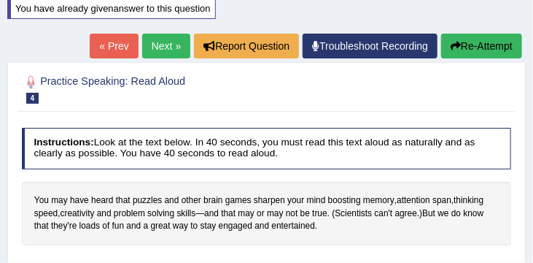
scroll to position [168, 0]
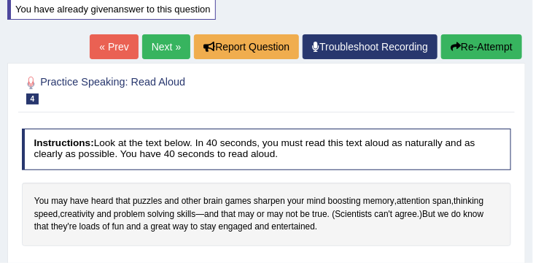
click at [478, 42] on button "Re-Attempt" at bounding box center [481, 46] width 81 height 25
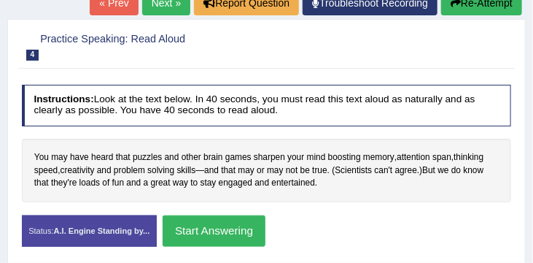
click at [245, 234] on button "Start Answering" at bounding box center [214, 230] width 103 height 31
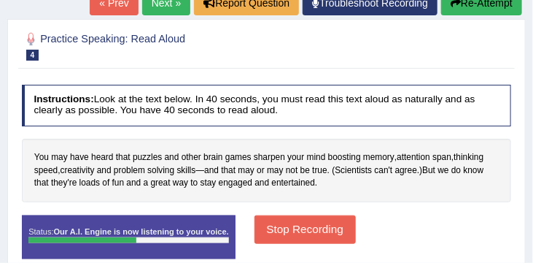
click at [314, 233] on button "Stop Recording" at bounding box center [305, 229] width 101 height 28
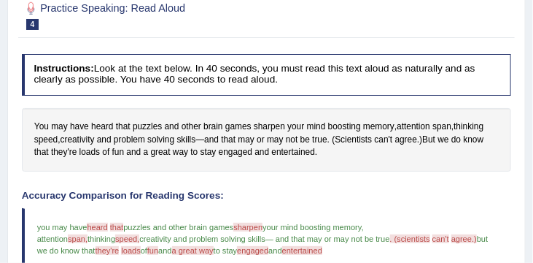
scroll to position [241, 0]
